Goal: Information Seeking & Learning: Learn about a topic

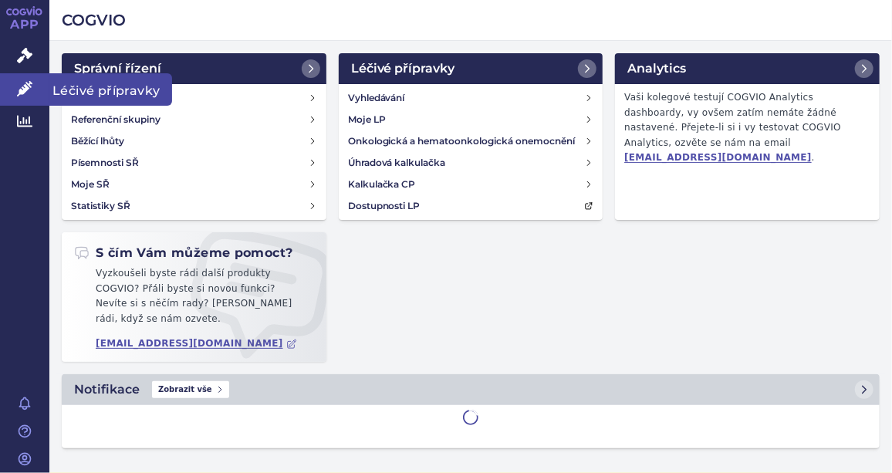
click at [15, 90] on link "Léčivé přípravky" at bounding box center [24, 89] width 49 height 32
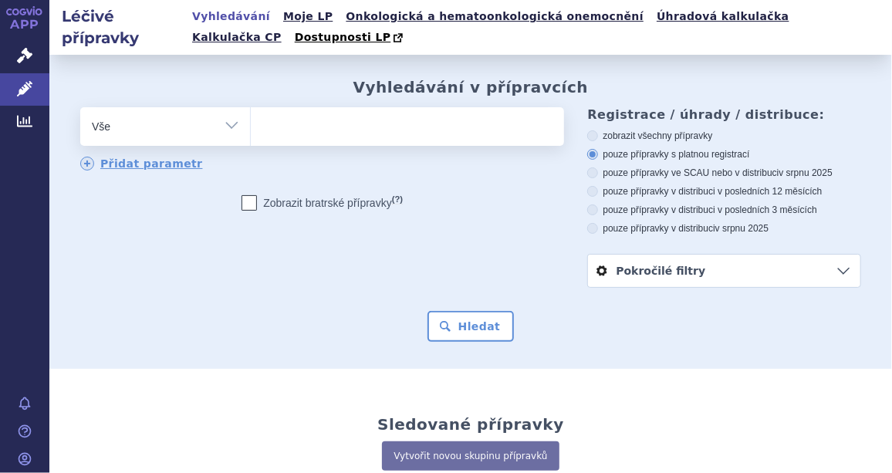
click at [414, 129] on ul at bounding box center [406, 123] width 310 height 32
click at [251, 129] on select at bounding box center [250, 125] width 1 height 39
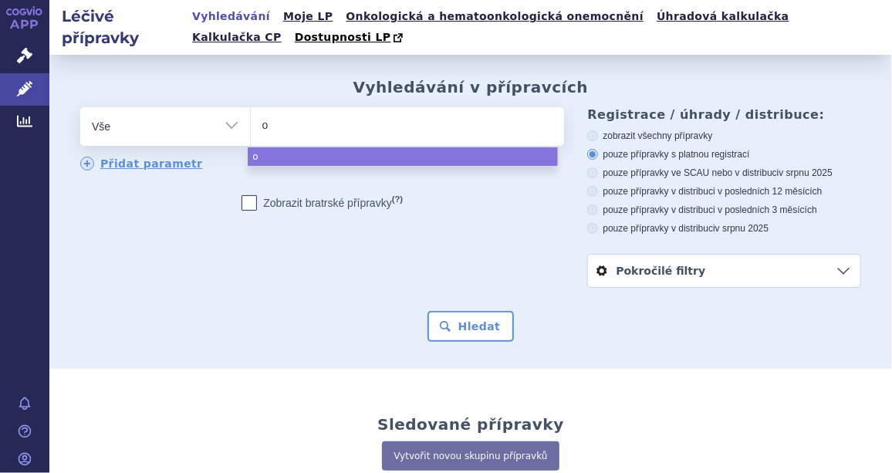
type input "ob"
type input "o"
type input "op"
type input "opdi"
type input "[MEDICAL_DATA]"
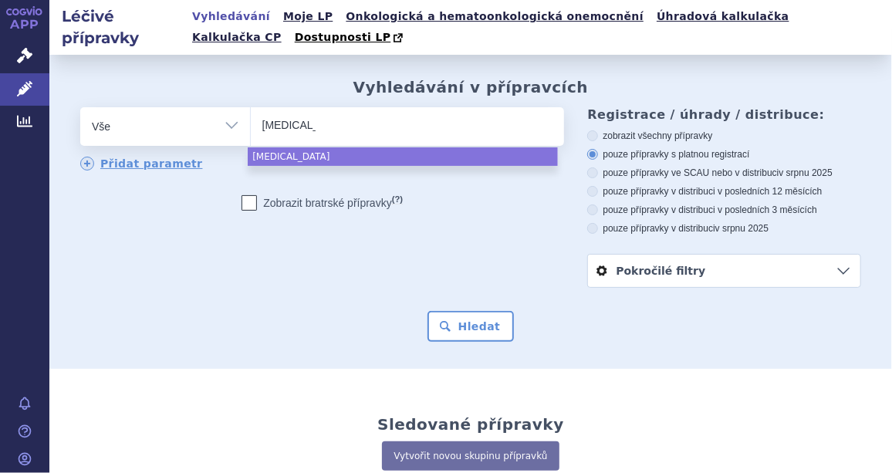
select select "[MEDICAL_DATA]"
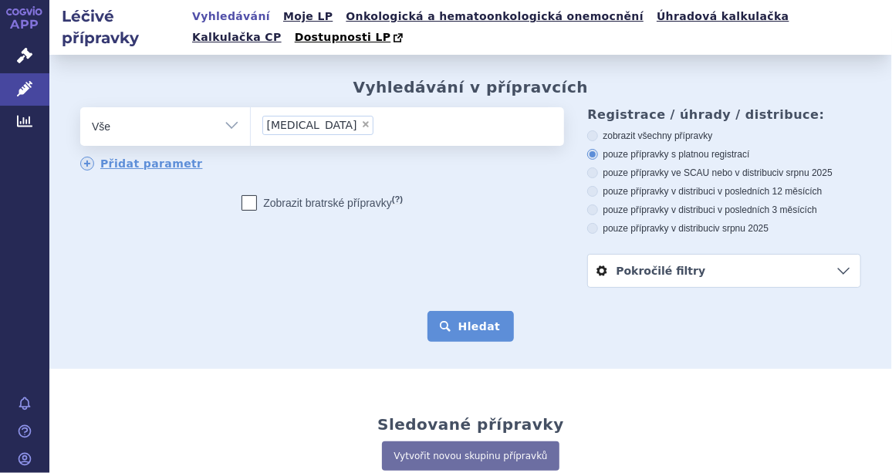
click at [485, 323] on button "Hledat" at bounding box center [470, 326] width 87 height 31
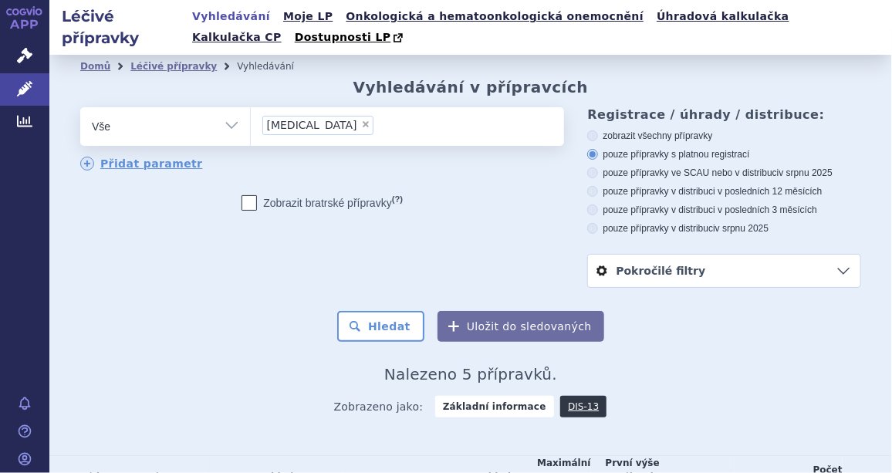
click at [361, 127] on span "×" at bounding box center [365, 124] width 9 height 9
click at [251, 127] on select "[MEDICAL_DATA]" at bounding box center [250, 125] width 1 height 39
select select
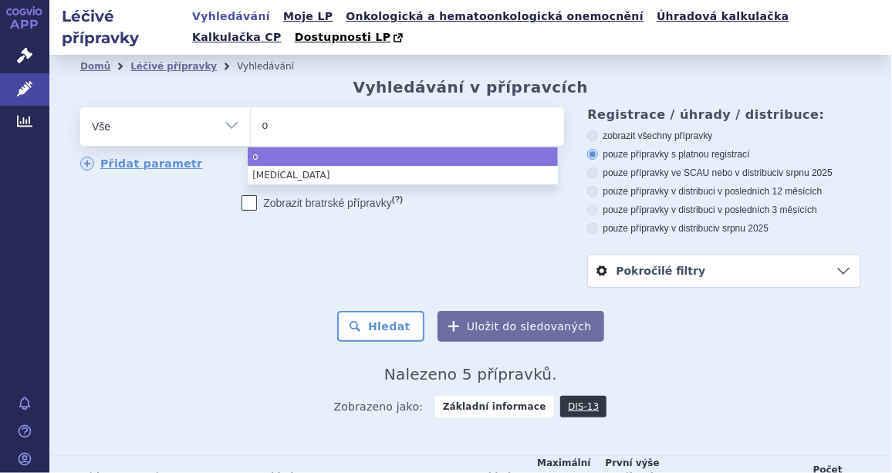
type input "ob"
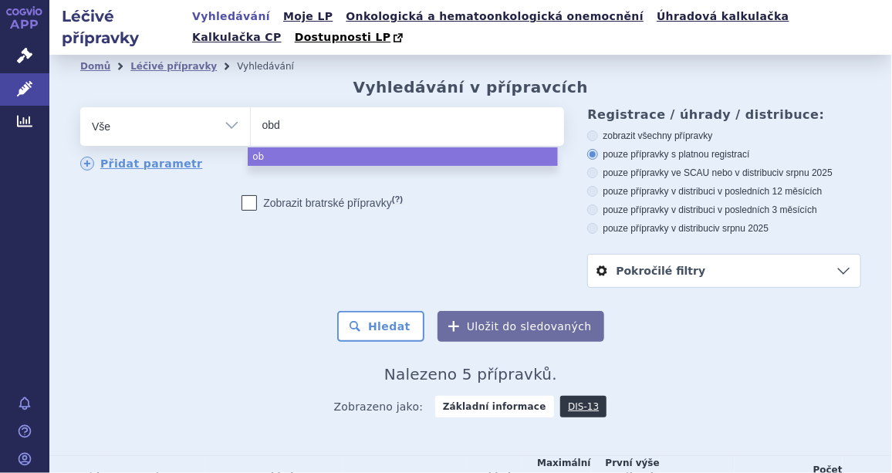
type input "obdi"
type input "obdivo"
select select "obdivo"
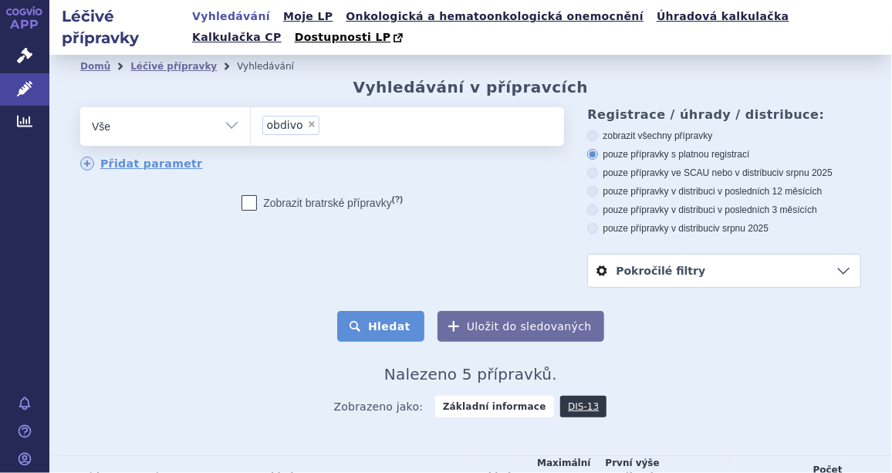
click at [377, 323] on button "Hledat" at bounding box center [380, 326] width 87 height 31
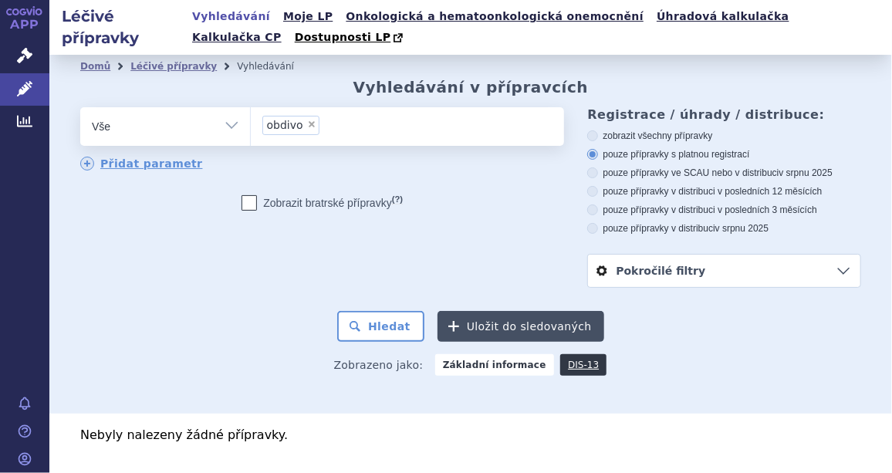
scroll to position [46, 0]
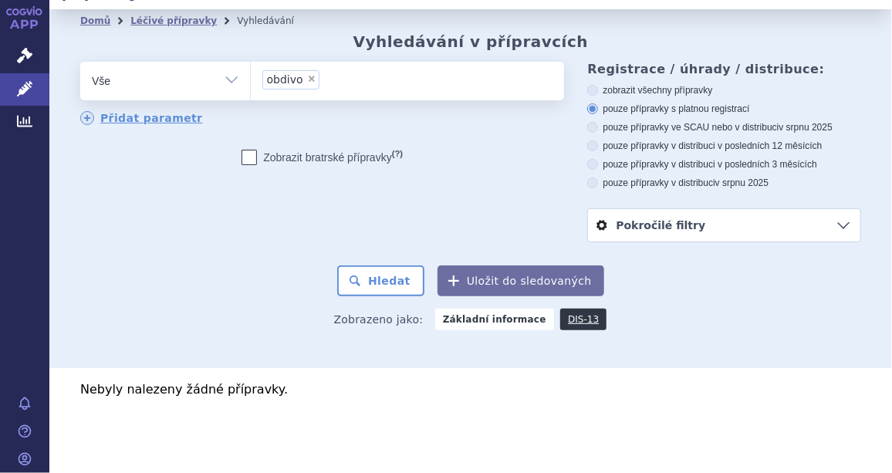
click at [308, 77] on span "×" at bounding box center [311, 78] width 9 height 9
click at [251, 77] on select "obdivo" at bounding box center [250, 80] width 1 height 39
select select
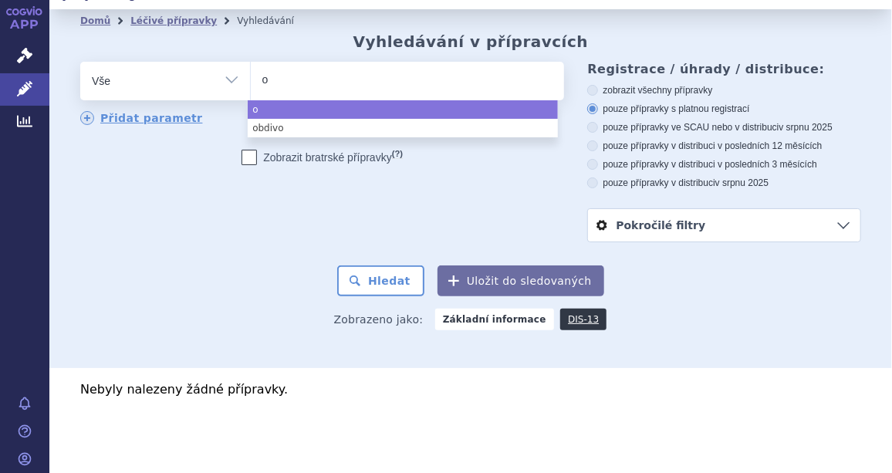
type input "op"
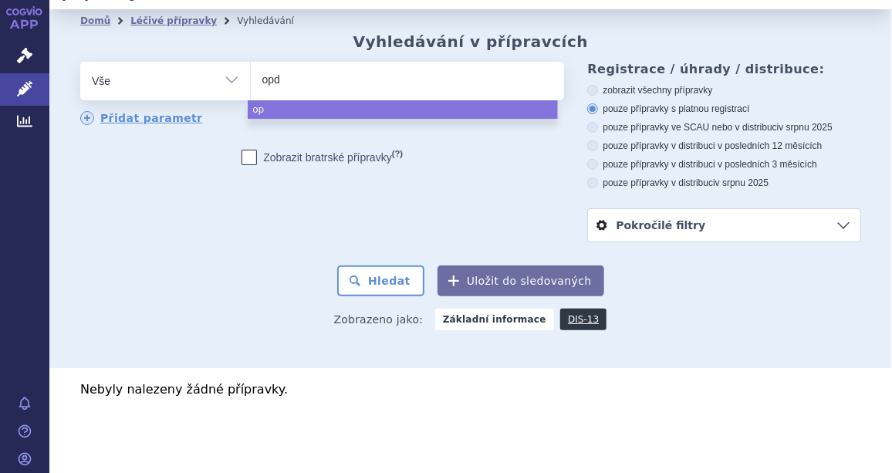
type input "opdo"
type input "opdovo"
type input "opdov"
type input "opd"
type input "op"
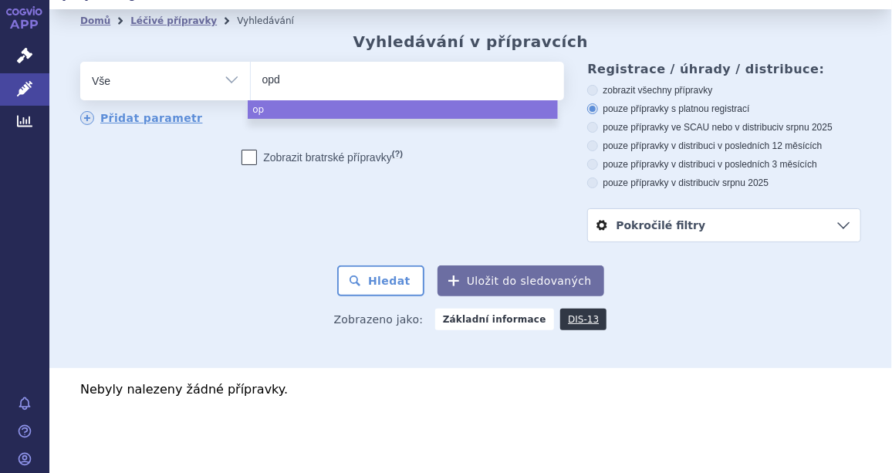
type input "opdi"
type input "[MEDICAL_DATA]"
select select "[MEDICAL_DATA]"
click at [358, 271] on button "Hledat" at bounding box center [380, 280] width 87 height 31
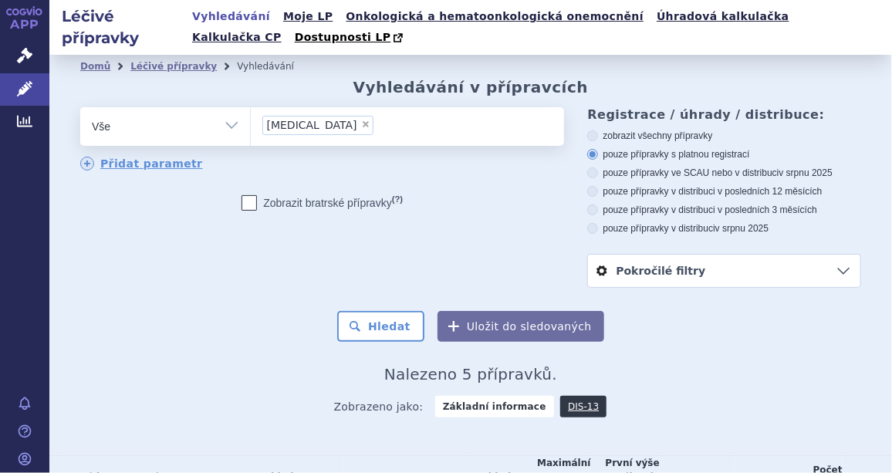
scroll to position [272, 0]
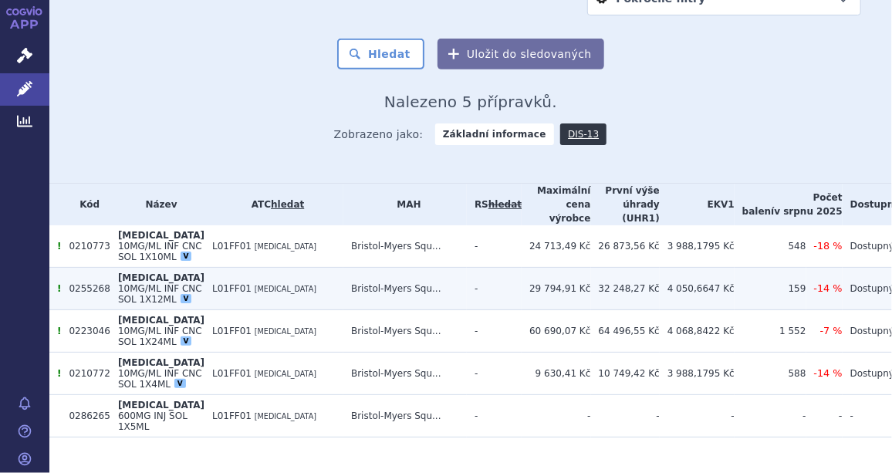
click at [140, 283] on span "10MG/ML INF CNC SOL 1X12ML" at bounding box center [160, 294] width 84 height 22
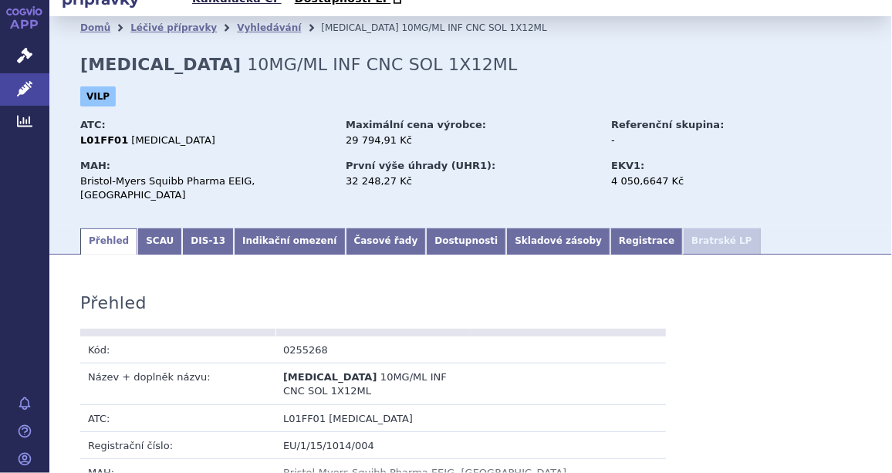
scroll to position [53, 0]
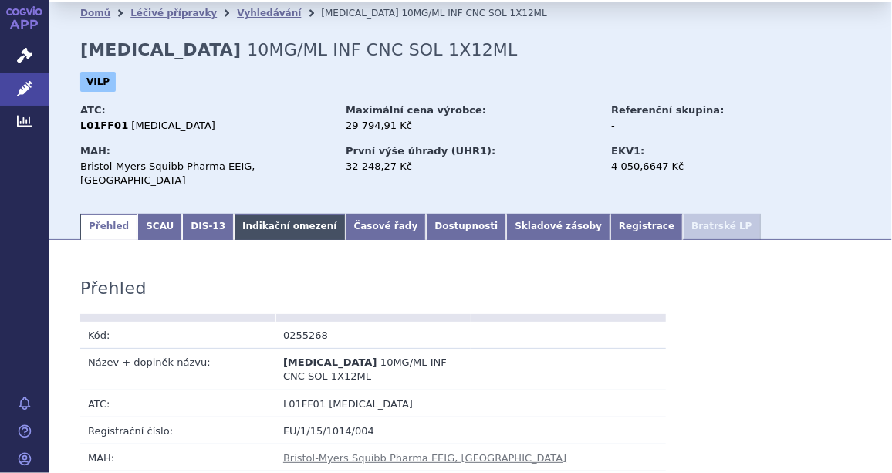
click at [276, 214] on link "Indikační omezení" at bounding box center [289, 227] width 111 height 26
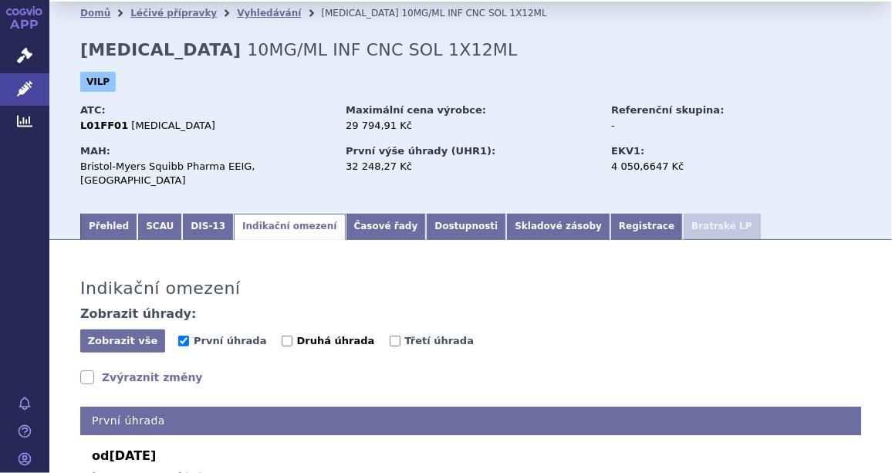
click at [282, 333] on label "Druhá úhrada" at bounding box center [328, 340] width 93 height 15
click at [282, 336] on input "Druhá úhrada" at bounding box center [287, 341] width 11 height 11
checkbox input "true"
click at [390, 336] on input "Třetí úhrada" at bounding box center [395, 341] width 11 height 11
checkbox input "true"
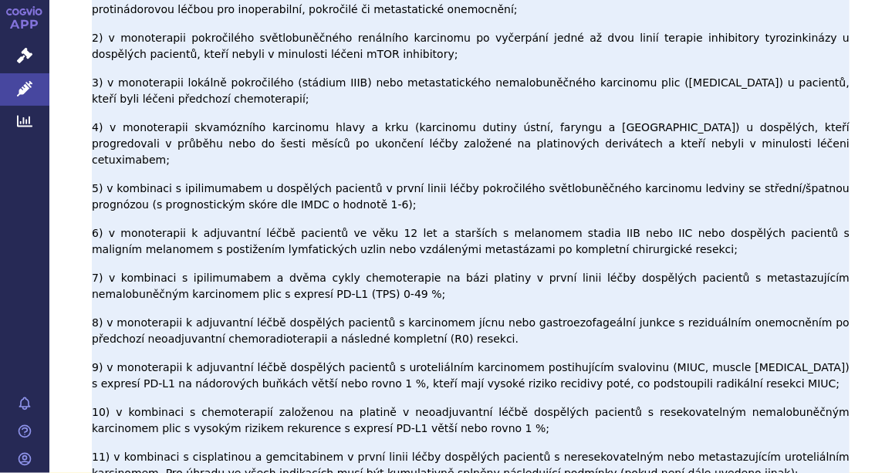
scroll to position [583, 0]
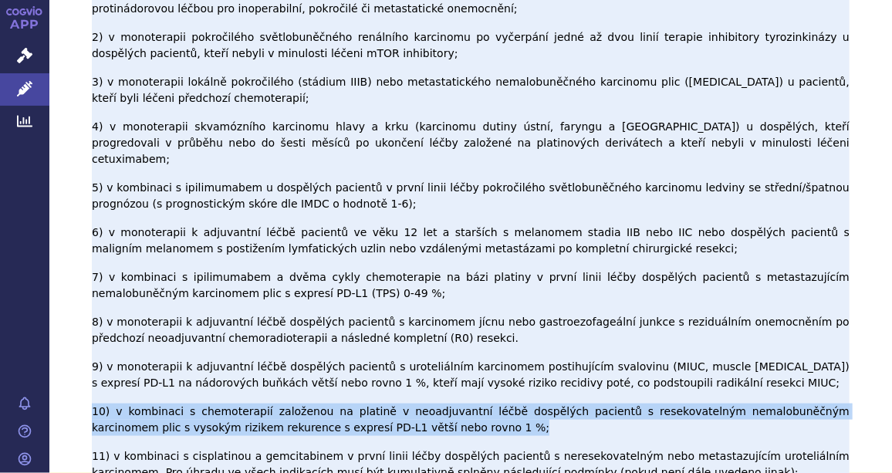
drag, startPoint x: 360, startPoint y: 276, endPoint x: 92, endPoint y: 262, distance: 268.1
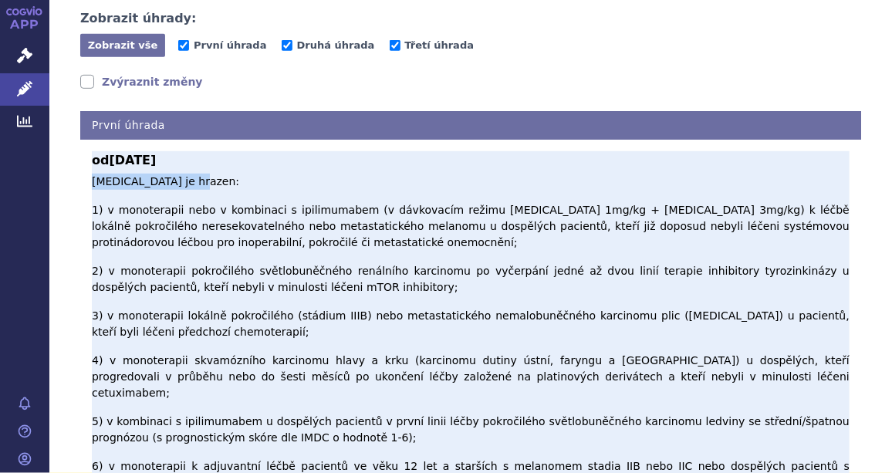
drag, startPoint x: 197, startPoint y: 171, endPoint x: 93, endPoint y: 159, distance: 104.0
copy p "Nivolumab je hrazen:"
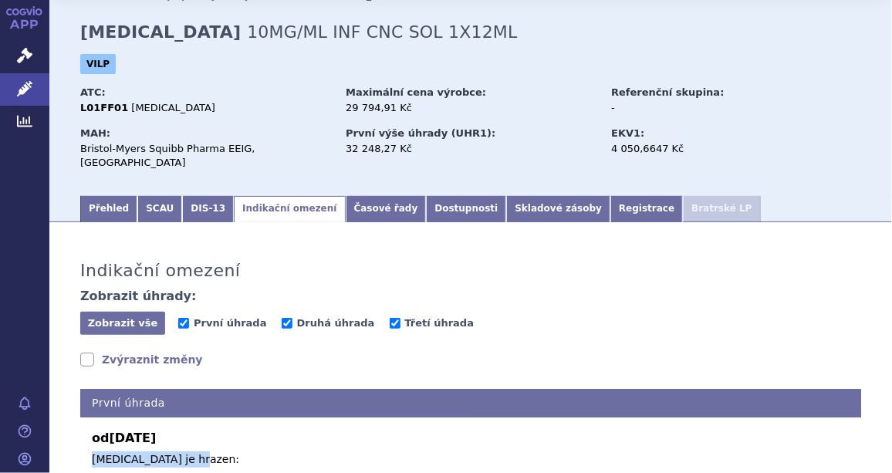
scroll to position [0, 0]
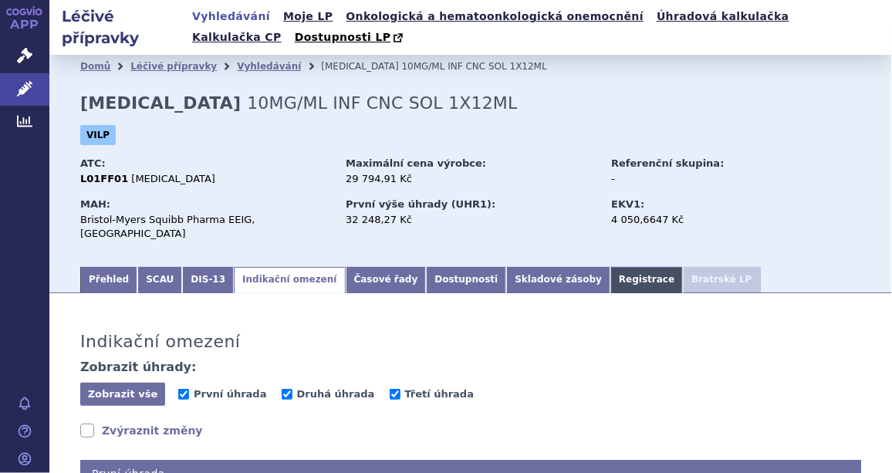
click at [610, 272] on link "Registrace" at bounding box center [646, 280] width 73 height 26
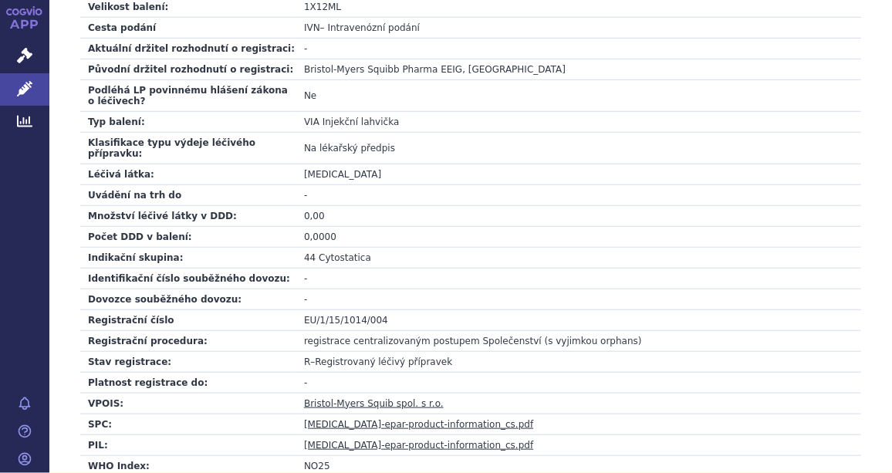
scroll to position [697, 0]
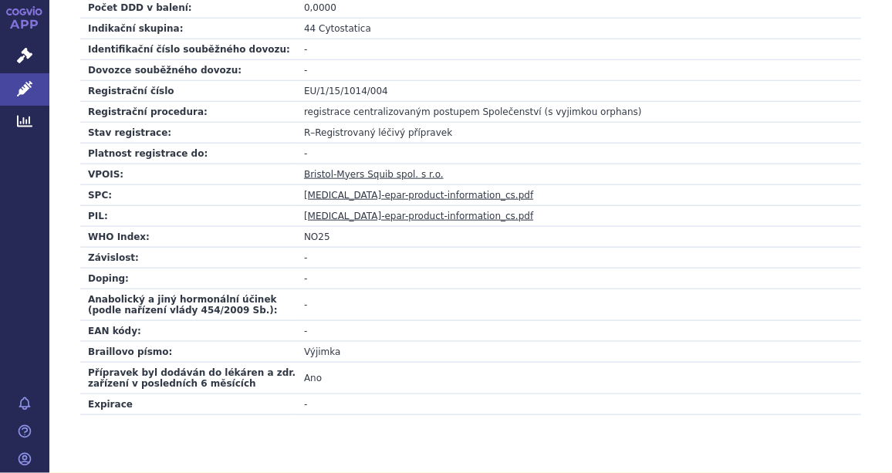
click at [461, 190] on link "opdivo-epar-product-information_cs.pdf" at bounding box center [418, 195] width 229 height 11
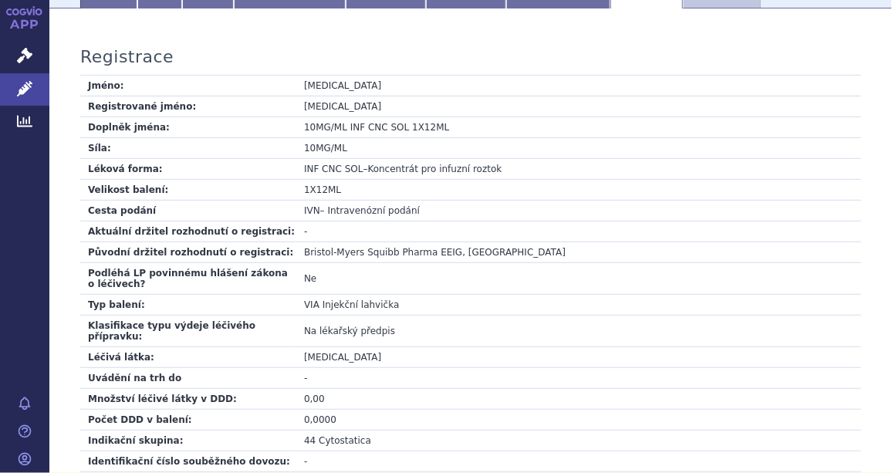
scroll to position [0, 0]
